Goal: Answer question/provide support: Share knowledge or assist other users

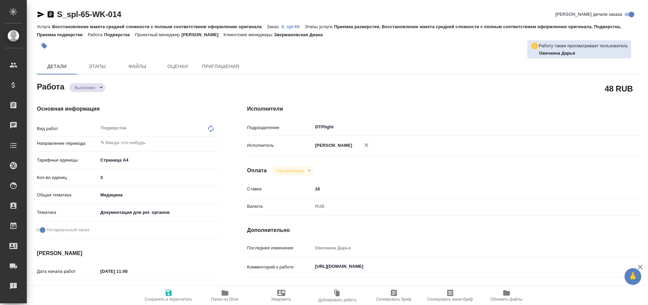
type textarea "x"
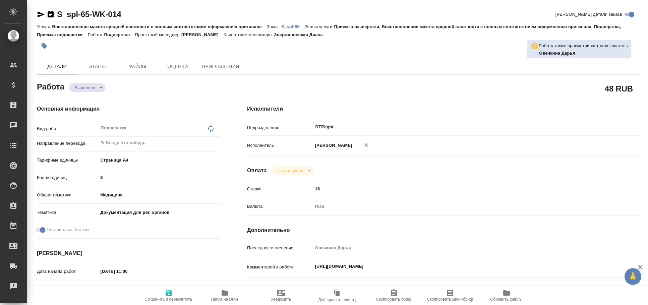
type textarea "x"
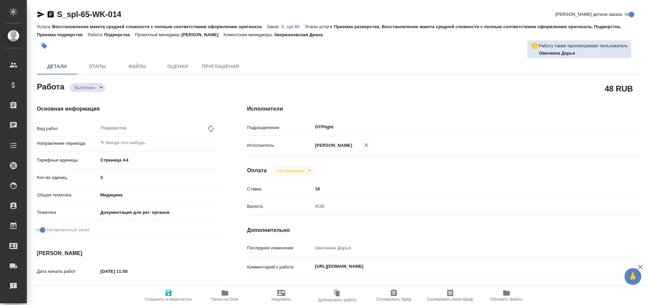
type textarea "x"
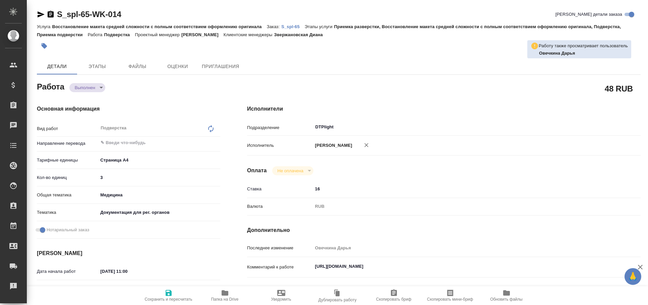
type textarea "x"
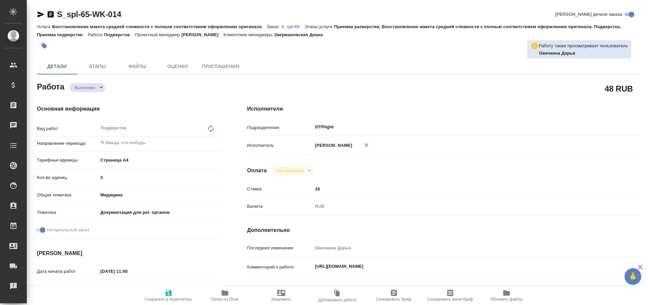
type textarea "x"
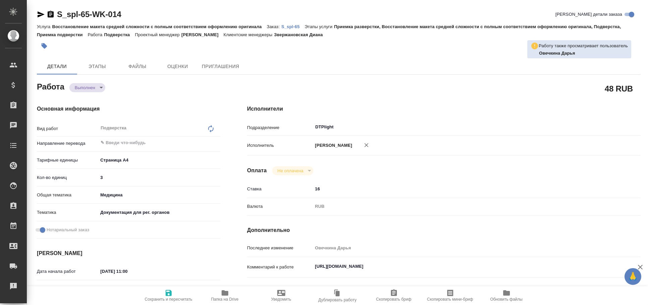
scroll to position [148, 0]
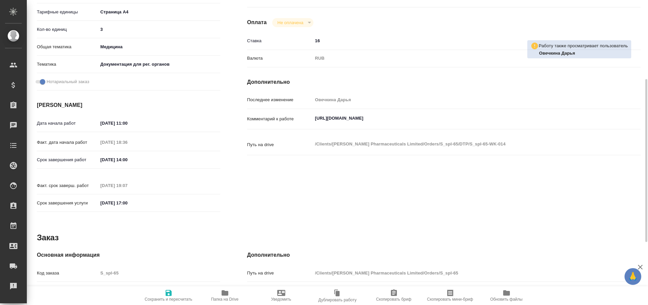
type textarea "x"
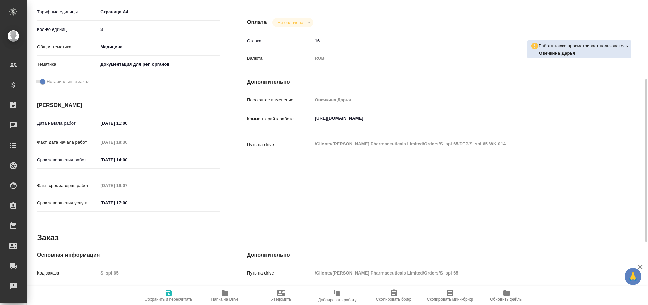
scroll to position [0, 0]
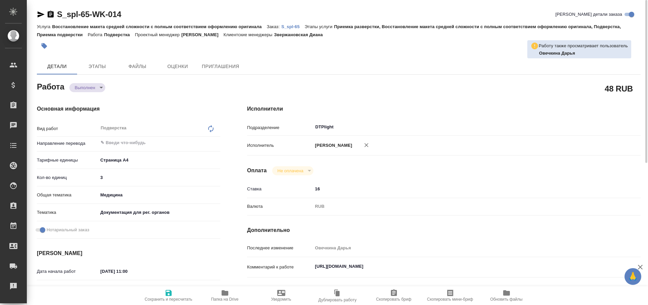
click at [230, 298] on span "Папка на Drive" at bounding box center [224, 299] width 27 height 5
type textarea "x"
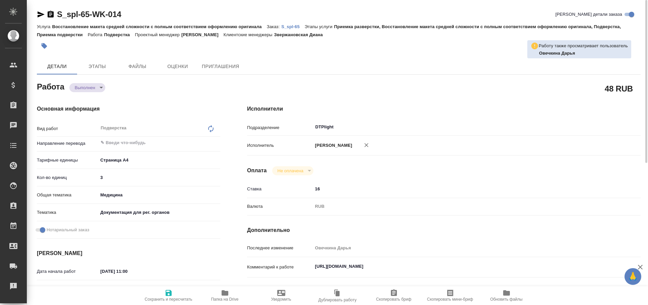
type textarea "x"
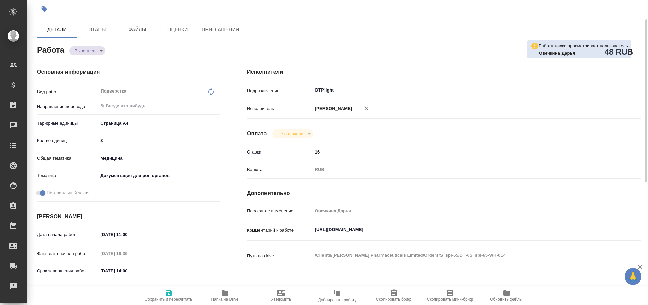
click at [411, 232] on textarea "[URL][DOMAIN_NAME]" at bounding box center [460, 229] width 295 height 11
click at [411, 232] on textarea "[URL][DOMAIN_NAME]" at bounding box center [460, 229] width 294 height 11
type textarea "x"
